Goal: Task Accomplishment & Management: Manage account settings

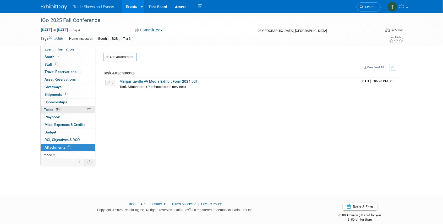
click at [51, 109] on span "Tasks 38%" at bounding box center [53, 110] width 18 height 4
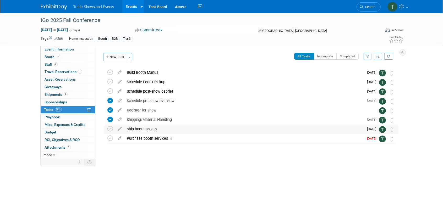
click at [135, 128] on div "Ship booth assets" at bounding box center [244, 129] width 240 height 9
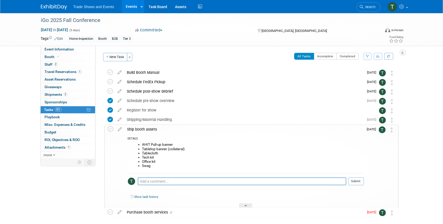
click at [175, 148] on li "Tabletop banner (collateral)" at bounding box center [252, 149] width 221 height 4
click at [120, 128] on icon at bounding box center [119, 128] width 9 height 7
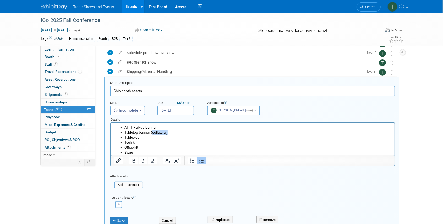
drag, startPoint x: 167, startPoint y: 134, endPoint x: 152, endPoint y: 133, distance: 15.2
click at [152, 133] on li "Tabletop banner (collateral)" at bounding box center [257, 132] width 267 height 5
click at [121, 220] on button "Save" at bounding box center [119, 220] width 18 height 7
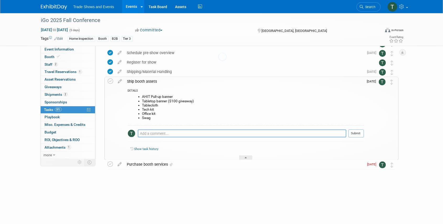
scroll to position [25, 0]
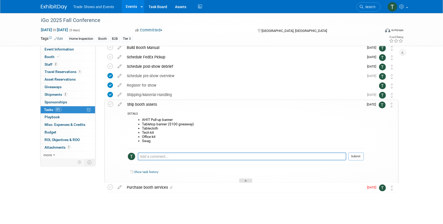
click at [250, 182] on div at bounding box center [245, 181] width 13 height 4
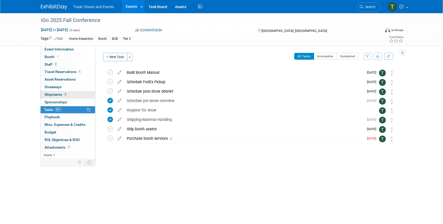
click at [57, 94] on span "Shipments 2" at bounding box center [56, 94] width 23 height 4
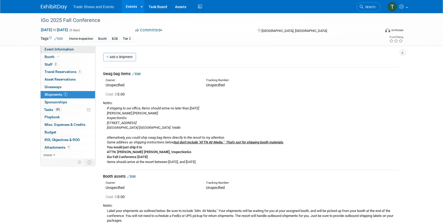
click at [53, 48] on span "Event Information" at bounding box center [59, 49] width 29 height 4
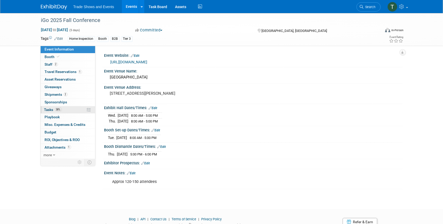
drag, startPoint x: 48, startPoint y: 108, endPoint x: 54, endPoint y: 107, distance: 6.3
click at [48, 108] on span "Tasks 38%" at bounding box center [53, 110] width 18 height 4
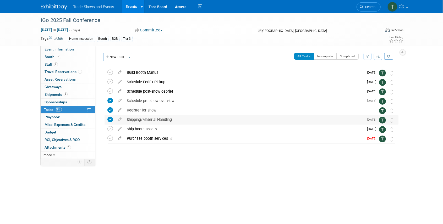
click at [144, 120] on div "Shipping/Material Handling" at bounding box center [244, 119] width 240 height 9
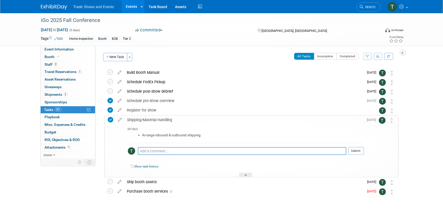
click at [144, 120] on div "Shipping/Material Handling" at bounding box center [244, 119] width 239 height 9
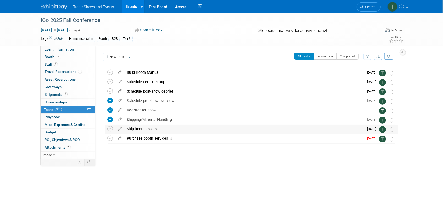
click at [143, 128] on div "Ship booth assets" at bounding box center [244, 129] width 240 height 9
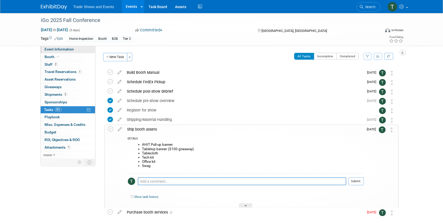
click at [63, 48] on span "Event Information" at bounding box center [59, 49] width 29 height 4
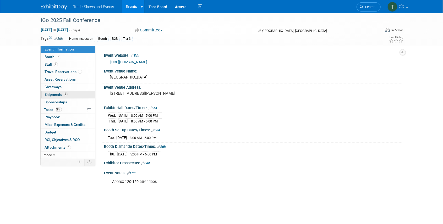
click at [53, 92] on span "Shipments 2" at bounding box center [56, 94] width 23 height 4
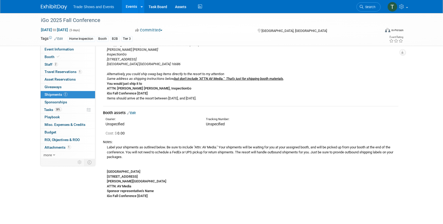
scroll to position [70, 0]
